Goal: Information Seeking & Learning: Learn about a topic

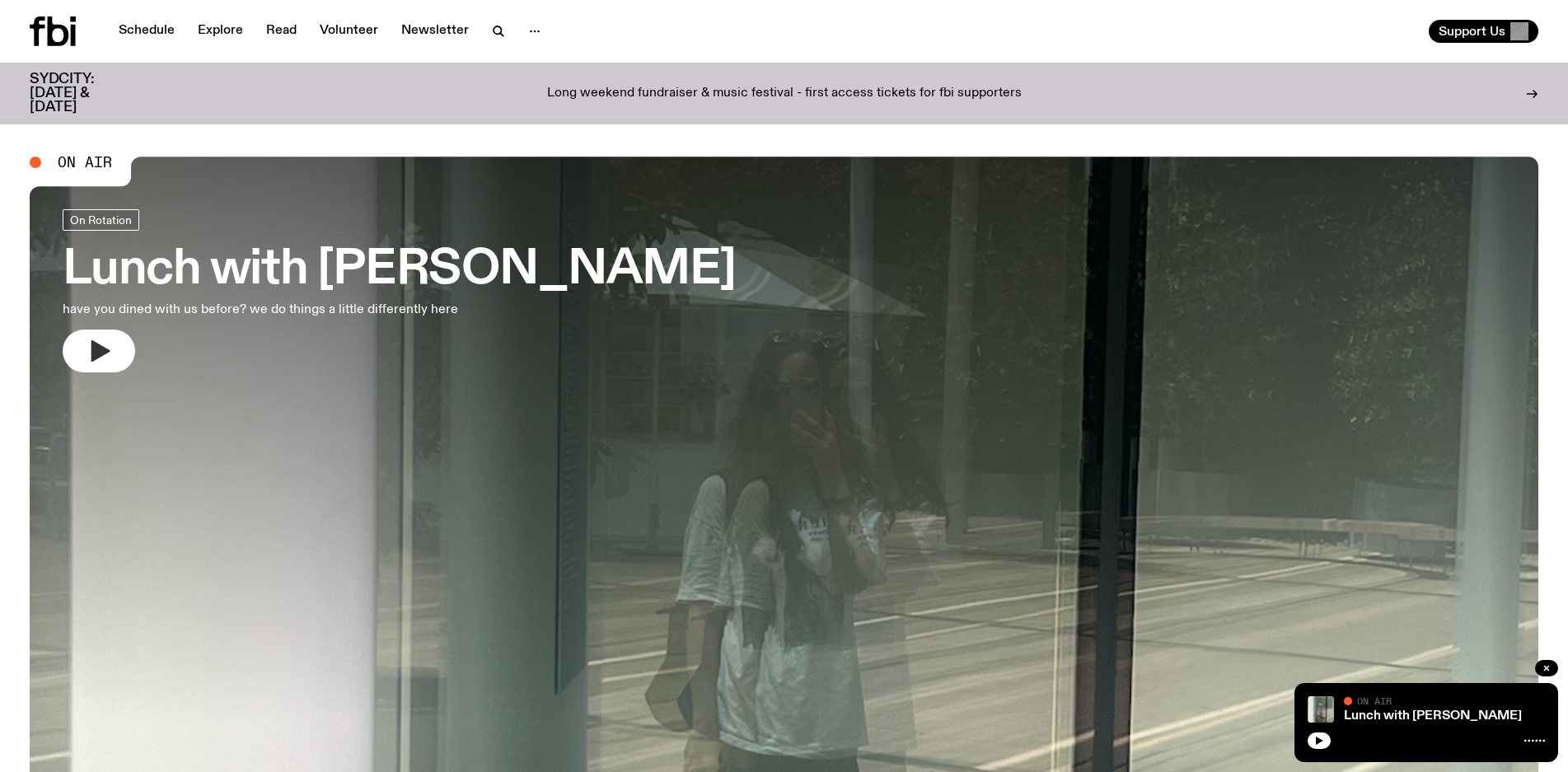
click at [103, 338] on icon "button" at bounding box center [98, 351] width 26 height 26
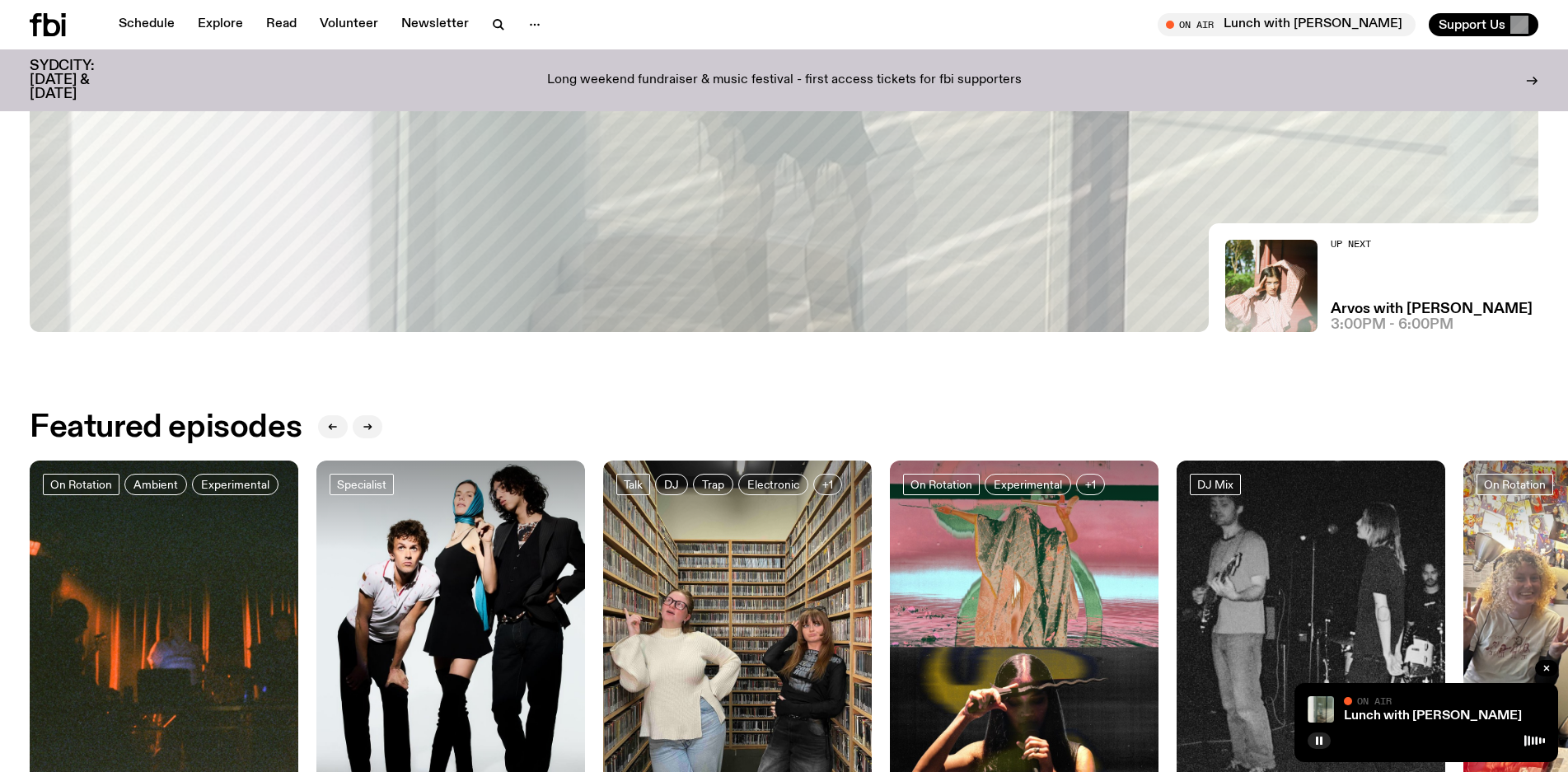
scroll to position [662, 0]
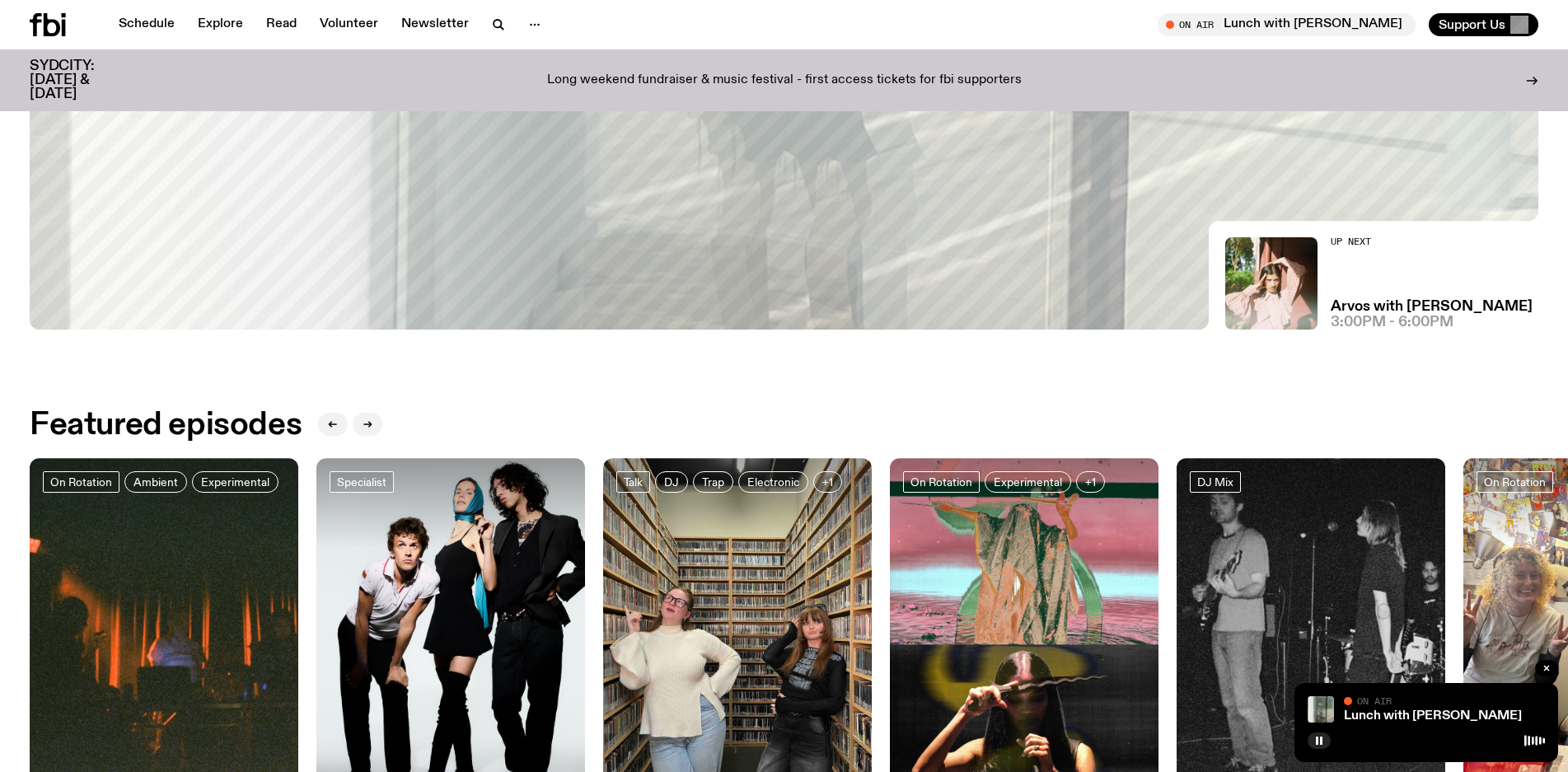
click at [1393, 284] on div "Up Next Arvos with [PERSON_NAME] 3:00pm - 6:00pm" at bounding box center [1431, 283] width 202 height 92
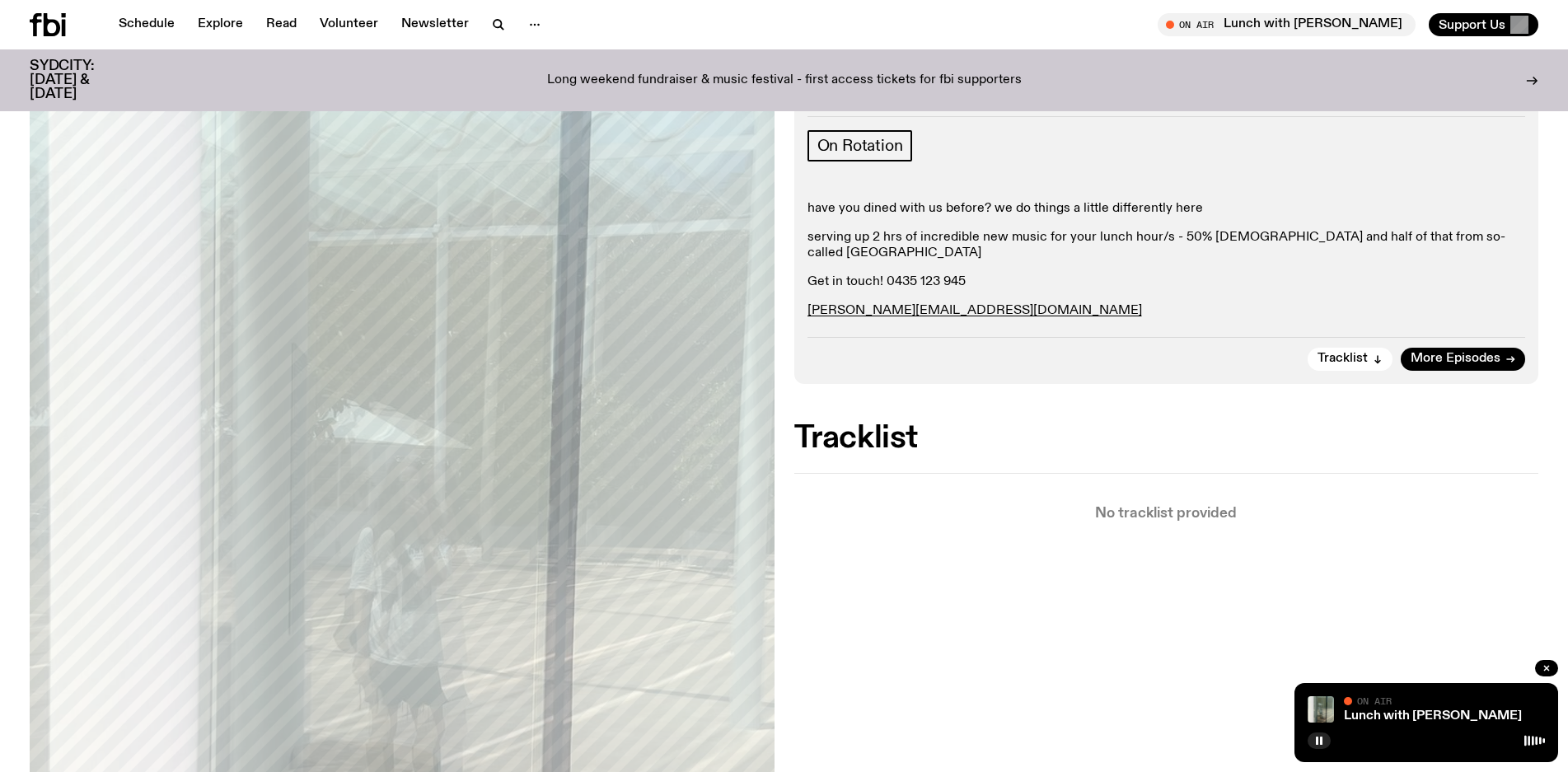
scroll to position [202, 0]
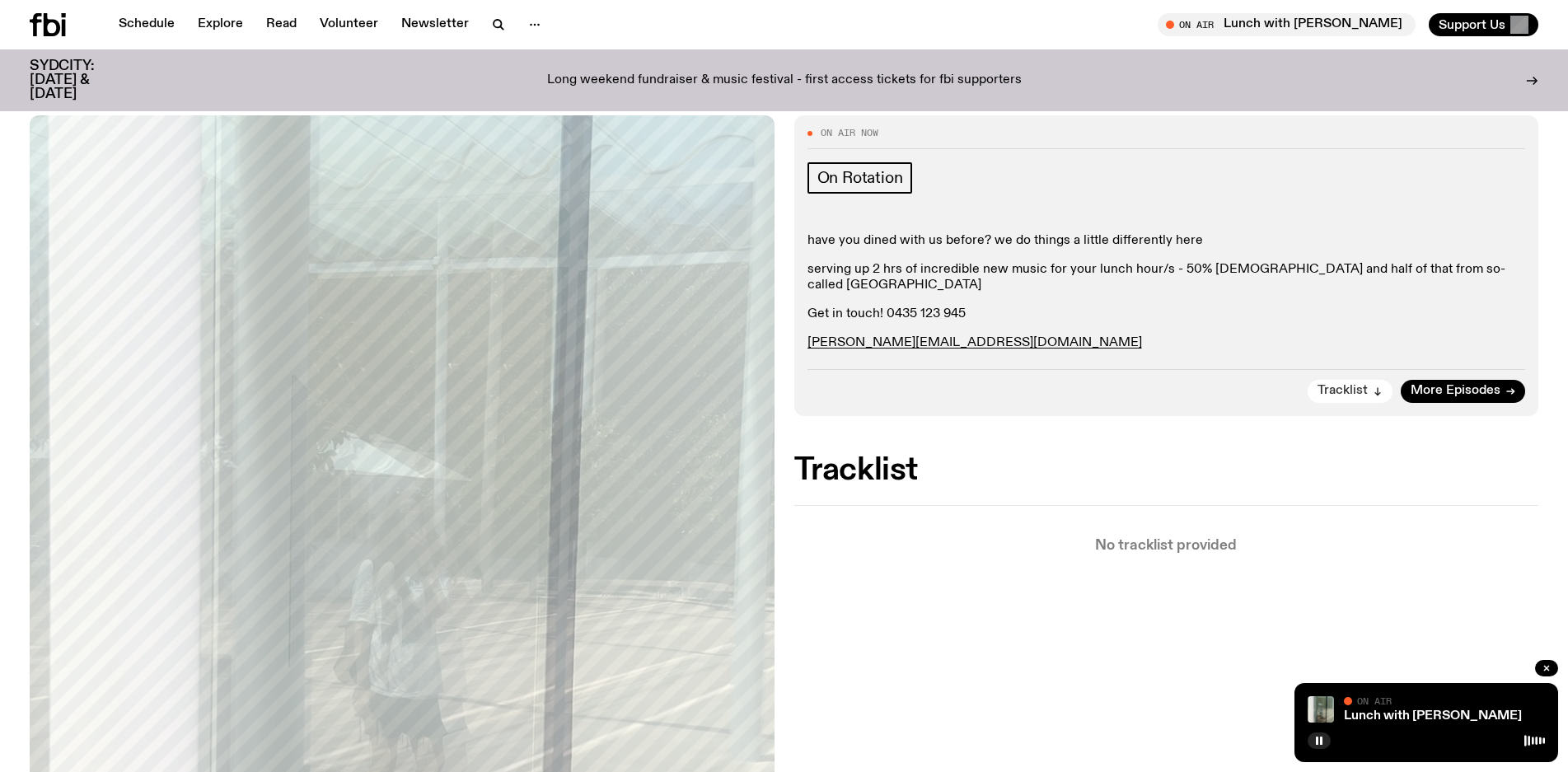
click at [1365, 385] on span "Tracklist" at bounding box center [1343, 391] width 51 height 12
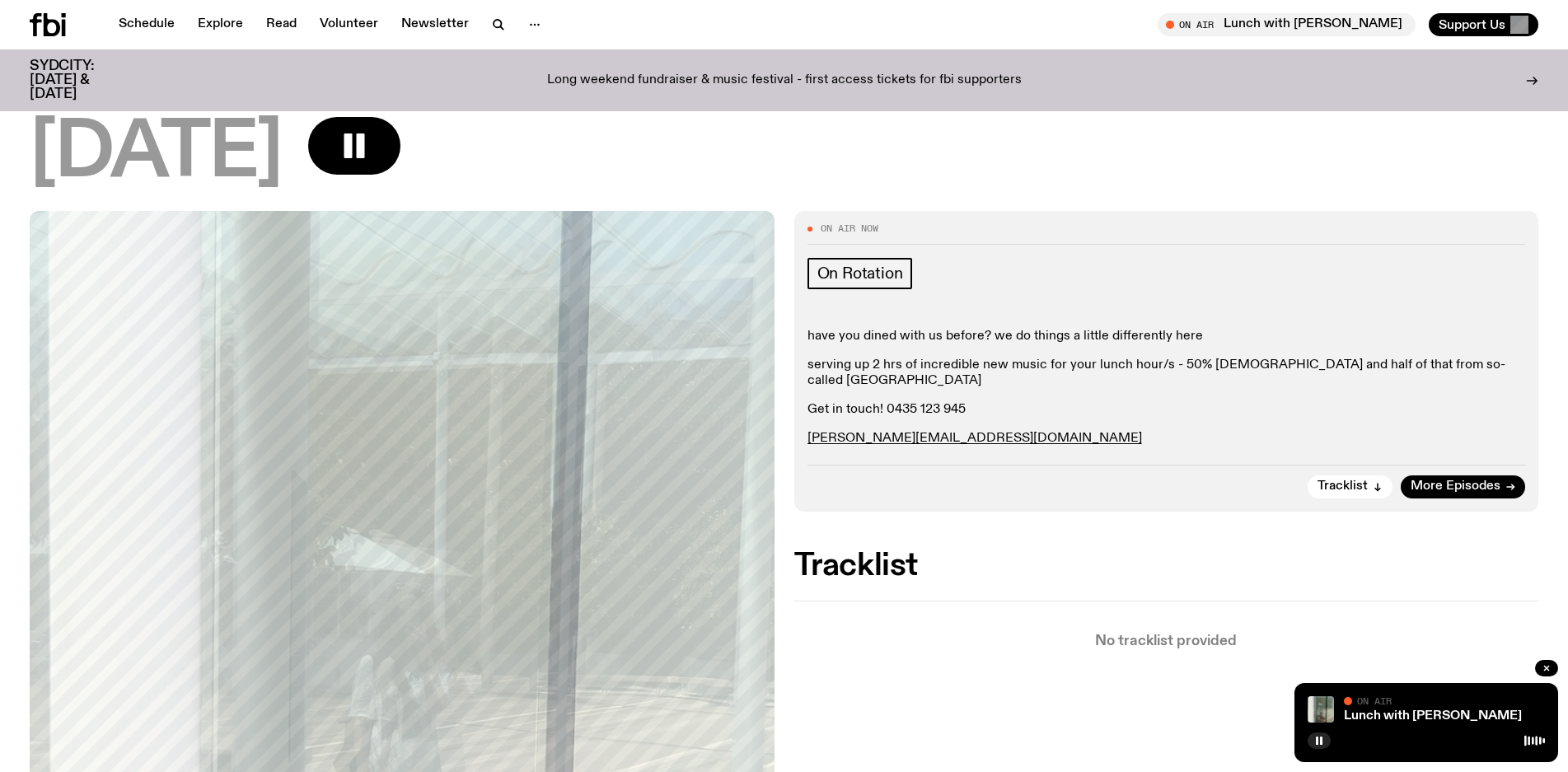
scroll to position [43, 0]
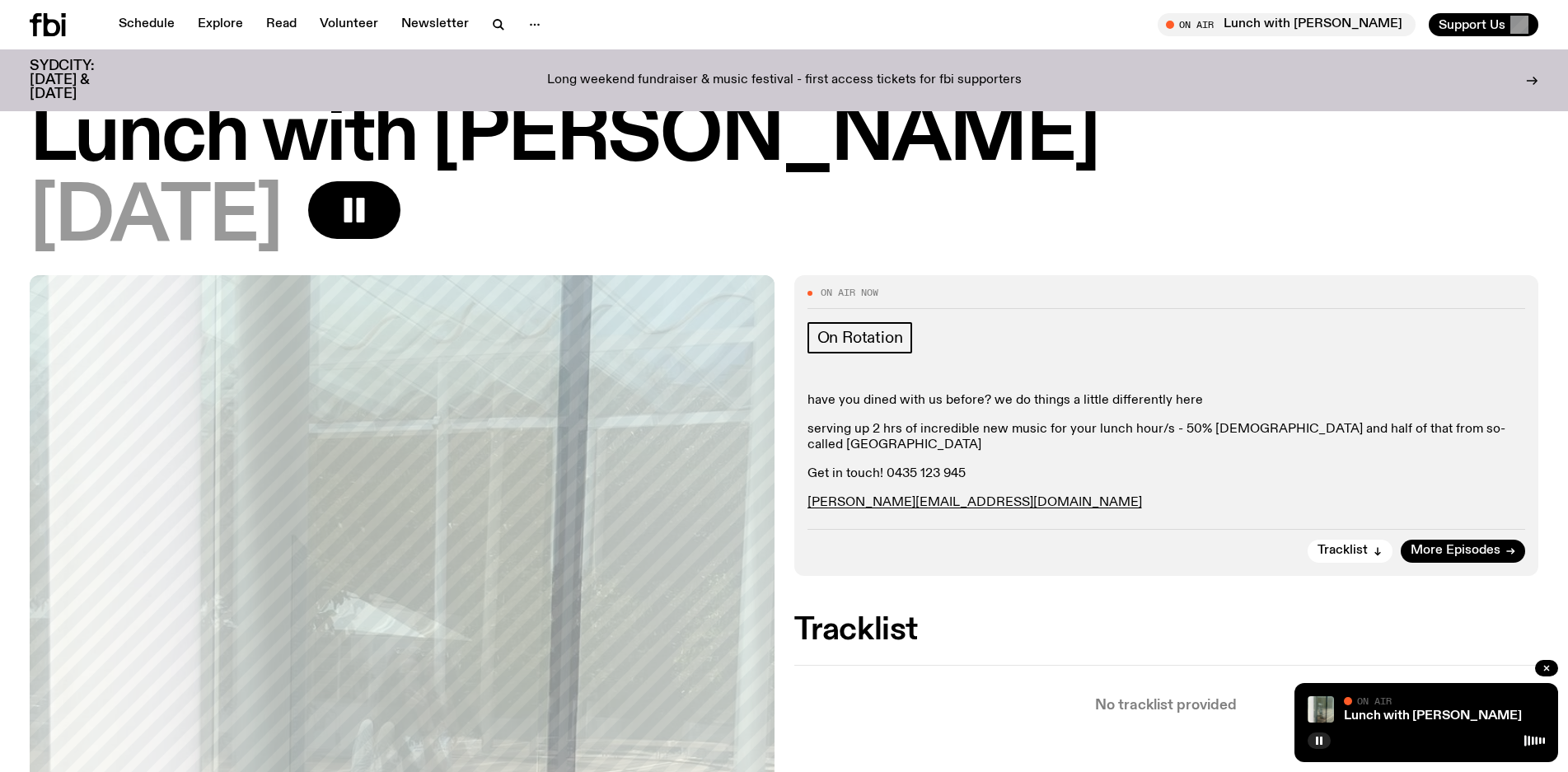
click at [129, 174] on h1 "Lunch with [PERSON_NAME]" at bounding box center [784, 137] width 1509 height 74
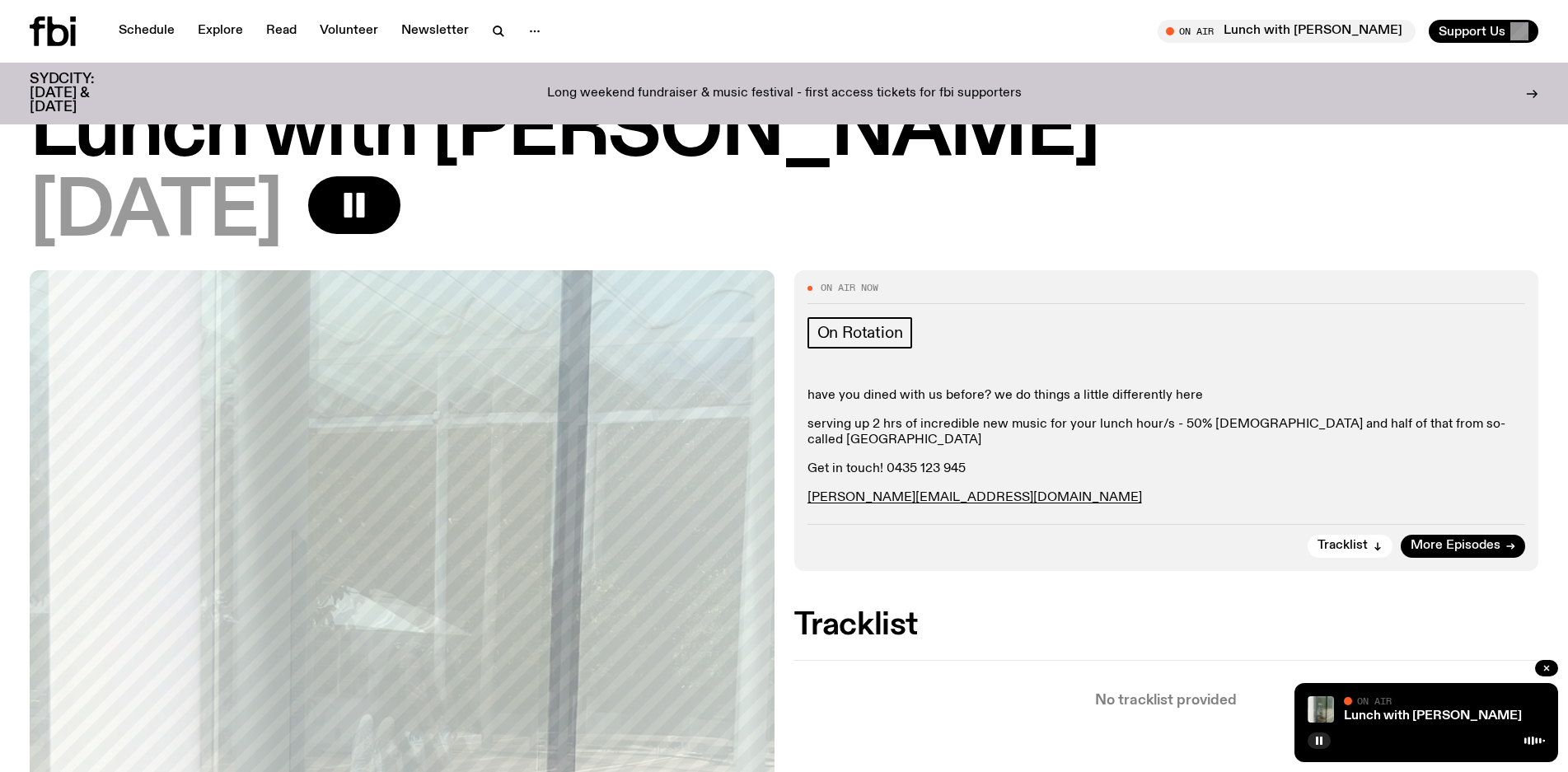
scroll to position [0, 0]
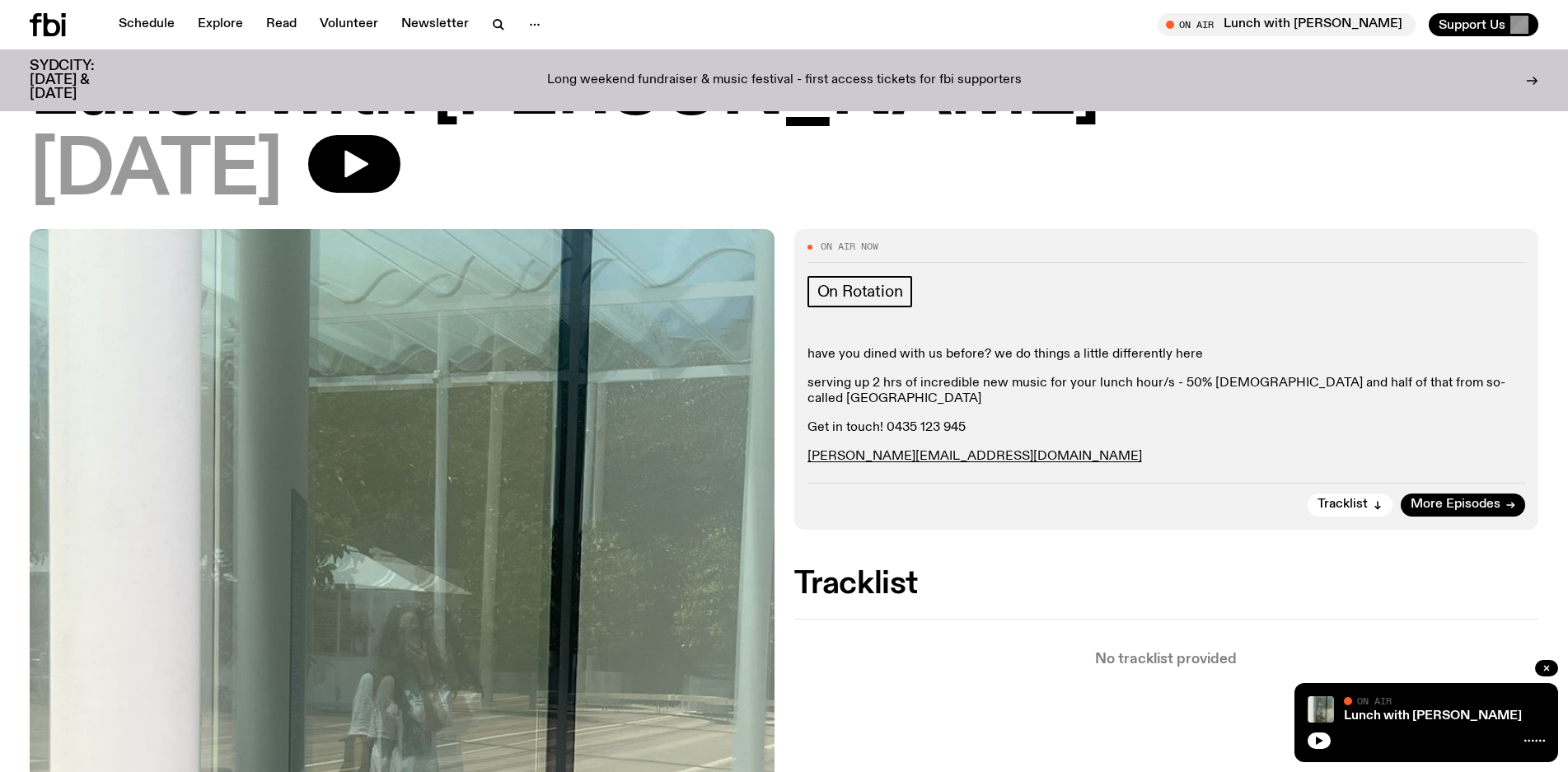
scroll to position [178, 0]
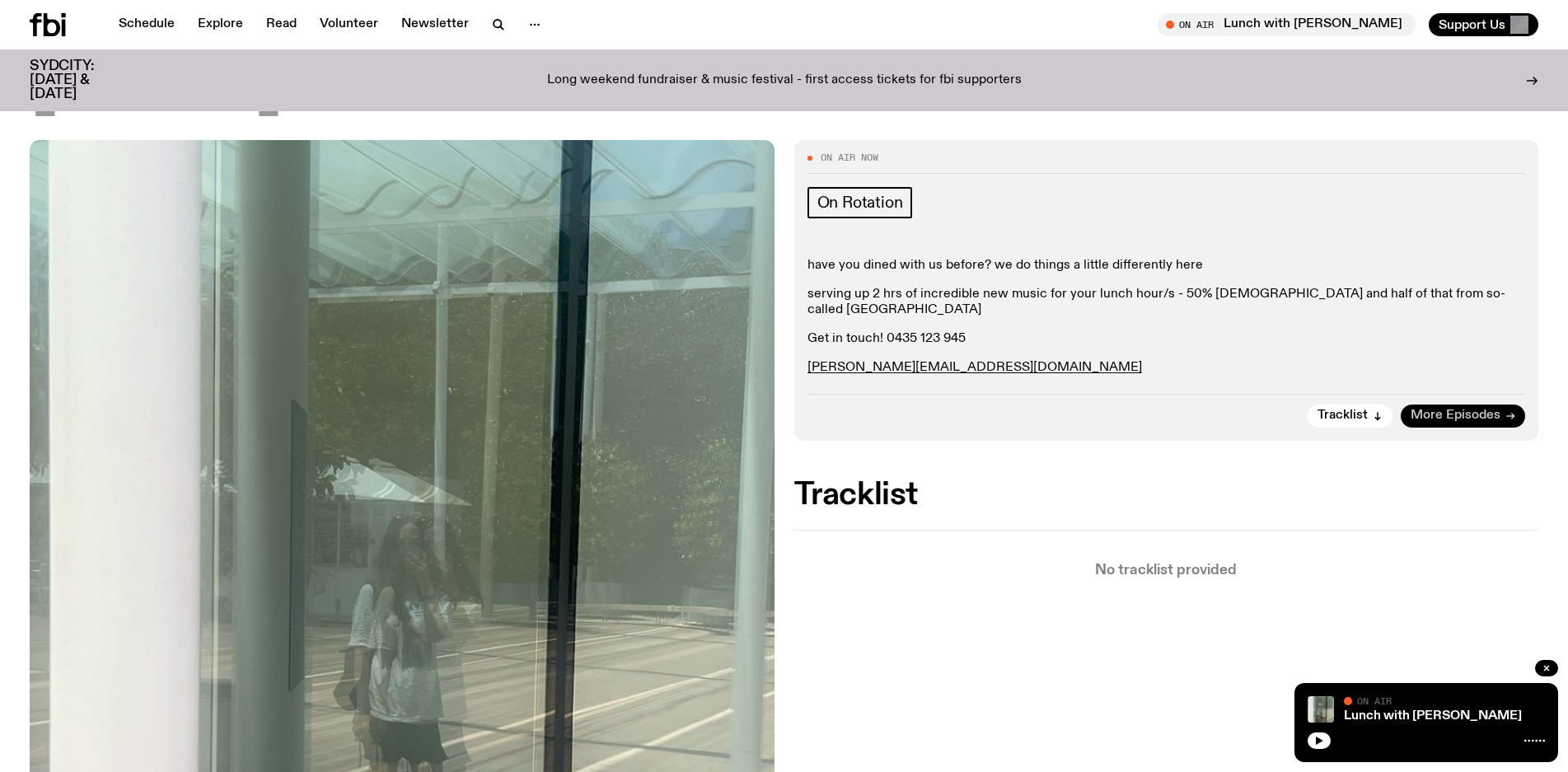
click at [1439, 409] on span "More Episodes" at bounding box center [1456, 415] width 90 height 12
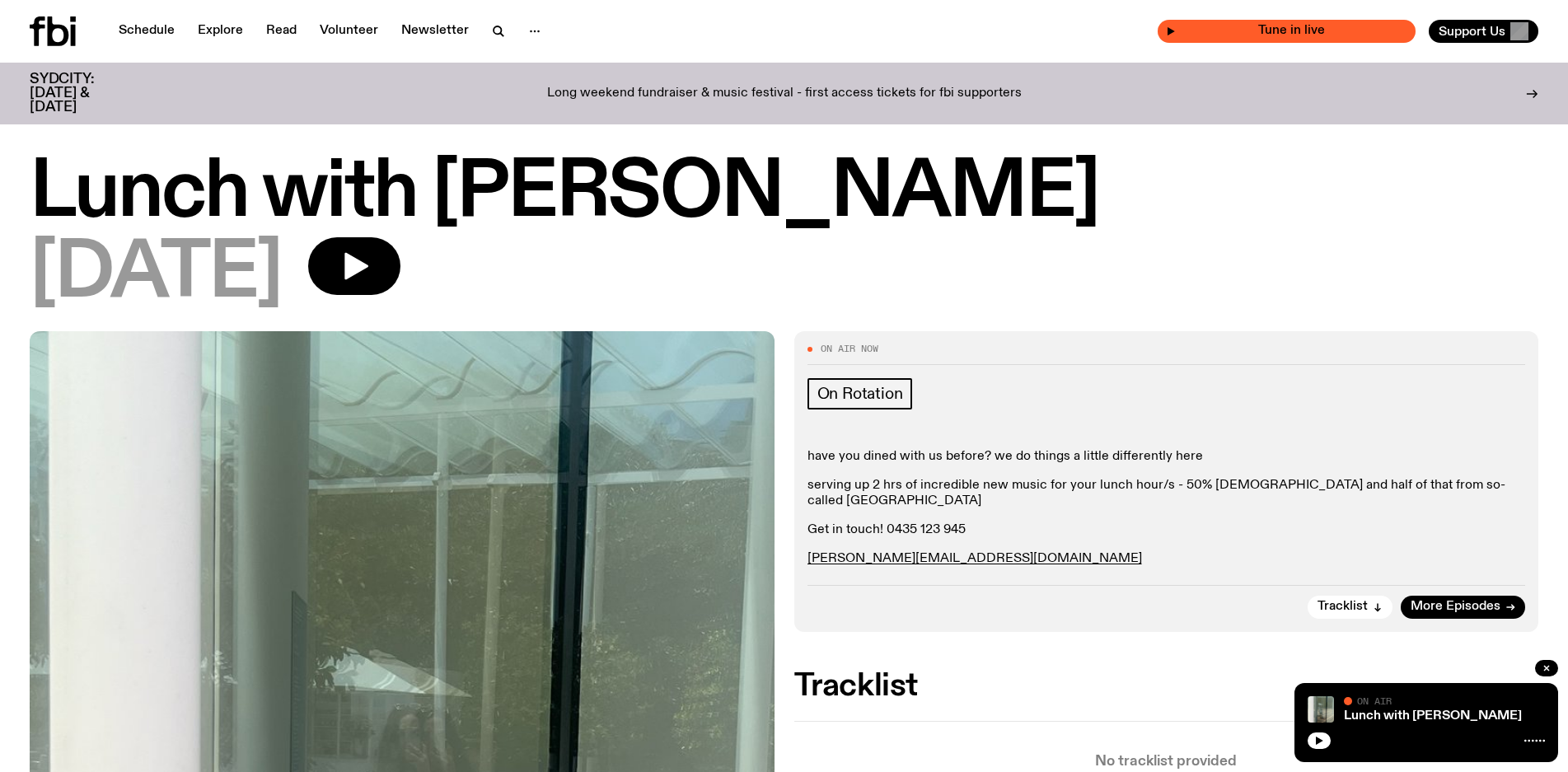
click at [1247, 32] on span "Tune in live" at bounding box center [1292, 30] width 231 height 12
click at [400, 283] on button "button" at bounding box center [354, 266] width 92 height 58
